Goal: Information Seeking & Learning: Learn about a topic

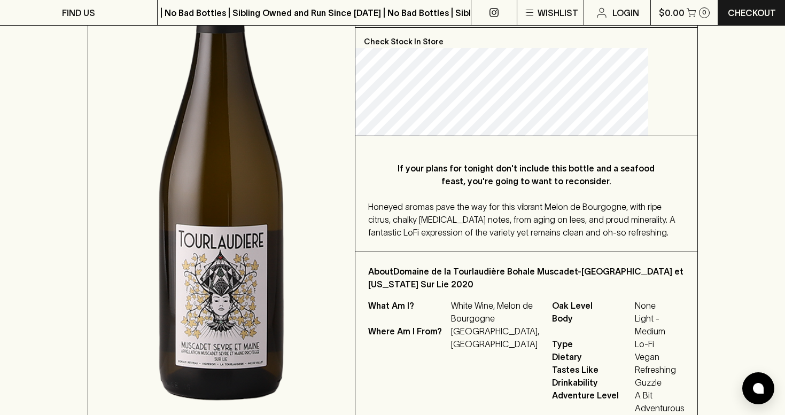
scroll to position [288, 0]
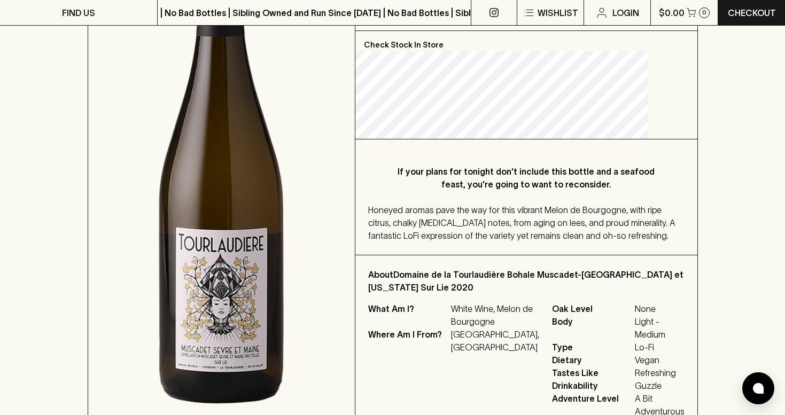
click at [449, 242] on div "Honeyed aromas pave the way for this vibrant Melon de Bourgogne, with ripe citr…" at bounding box center [526, 222] width 316 height 38
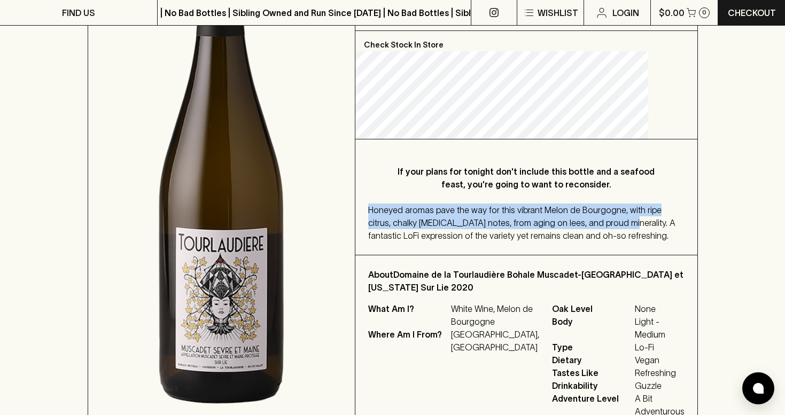
drag, startPoint x: 648, startPoint y: 222, endPoint x: 445, endPoint y: 199, distance: 204.2
click at [445, 199] on div "If your plans for tonight don't include this bottle and a seafood feast, you're…" at bounding box center [526, 196] width 342 height 115
copy span "Honeyed aromas pave the way for this vibrant Melon de Bourgogne, with ripe citr…"
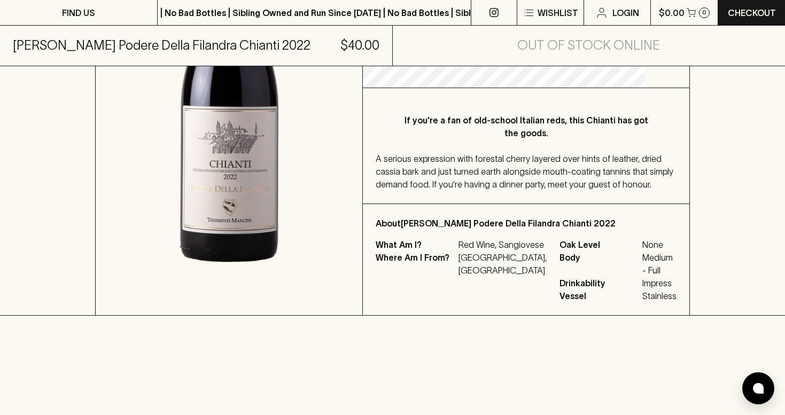
scroll to position [280, 0]
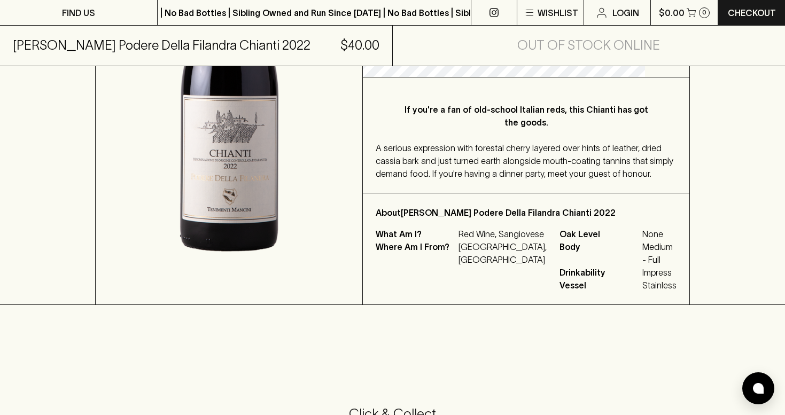
click at [512, 180] on div "A serious expression with forestal cherry layered over hints of leather, dried …" at bounding box center [525, 161] width 301 height 38
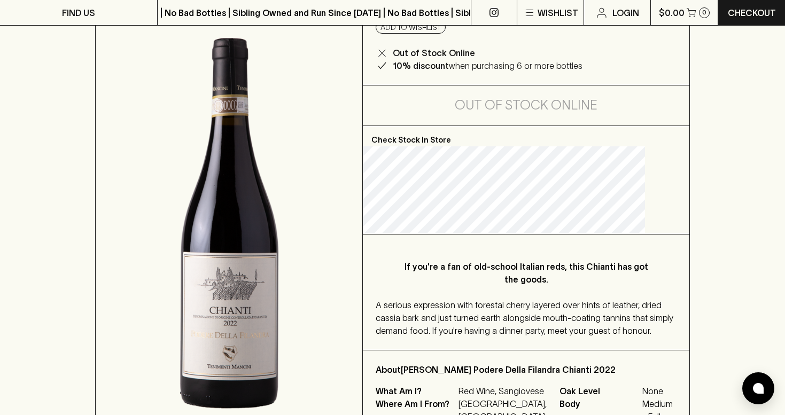
scroll to position [124, 0]
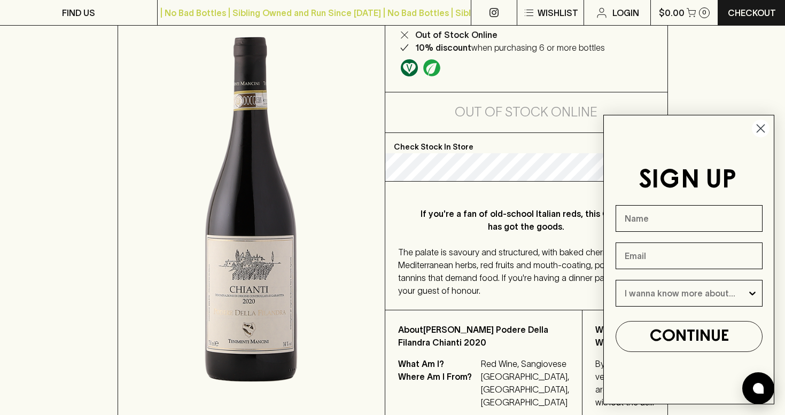
click at [762, 124] on circle "Close dialog" at bounding box center [760, 129] width 18 height 18
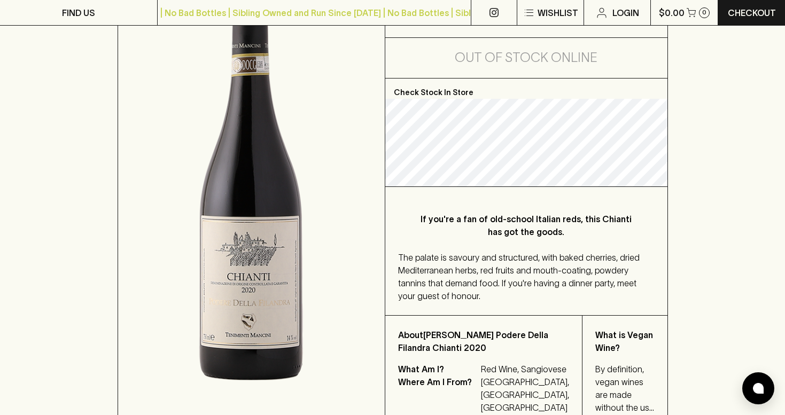
scroll to position [221, 0]
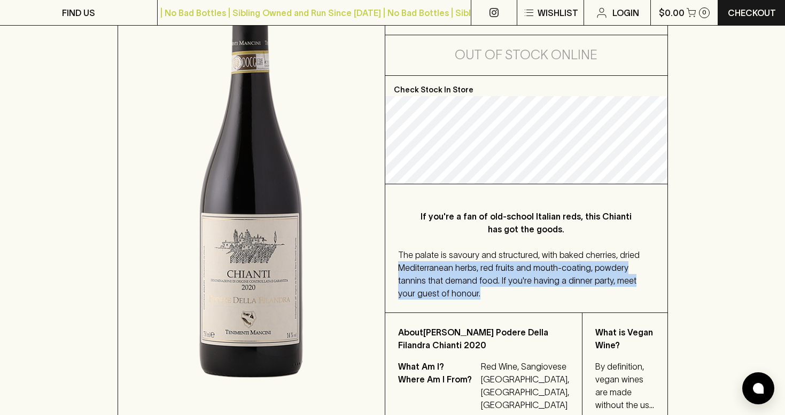
drag, startPoint x: 463, startPoint y: 293, endPoint x: 401, endPoint y: 257, distance: 71.3
click at [401, 257] on div "The palate is savoury and structured, with baked cherries, dried Mediterranean …" at bounding box center [526, 273] width 256 height 51
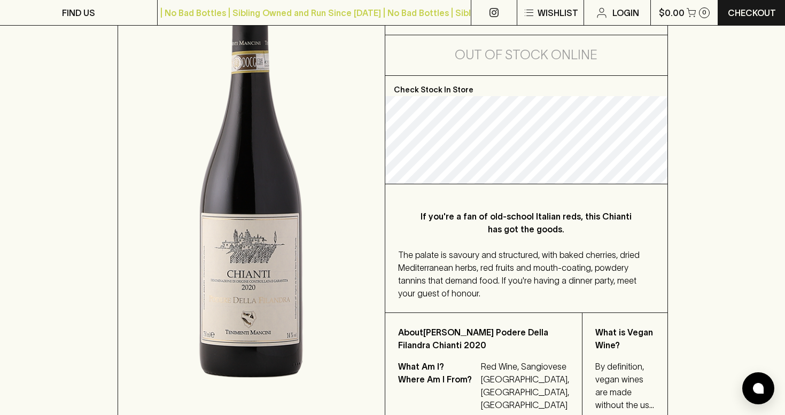
click at [552, 283] on div "The palate is savoury and structured, with baked cherries, dried Mediterranean …" at bounding box center [526, 273] width 256 height 51
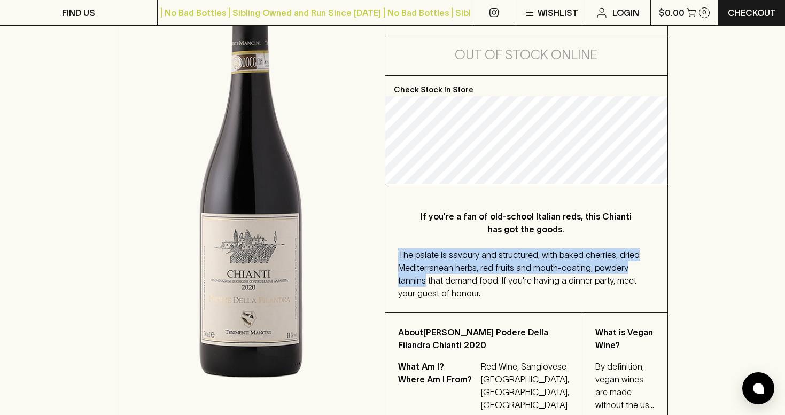
drag, startPoint x: 652, startPoint y: 269, endPoint x: 391, endPoint y: 249, distance: 261.9
click at [391, 249] on div "If you're a fan of old-school Italian reds, this Chianti has got the goods. The…" at bounding box center [526, 248] width 282 height 128
copy span "The palate is savoury and structured, with baked cherries, dried Mediterranean …"
